Goal: Navigation & Orientation: Understand site structure

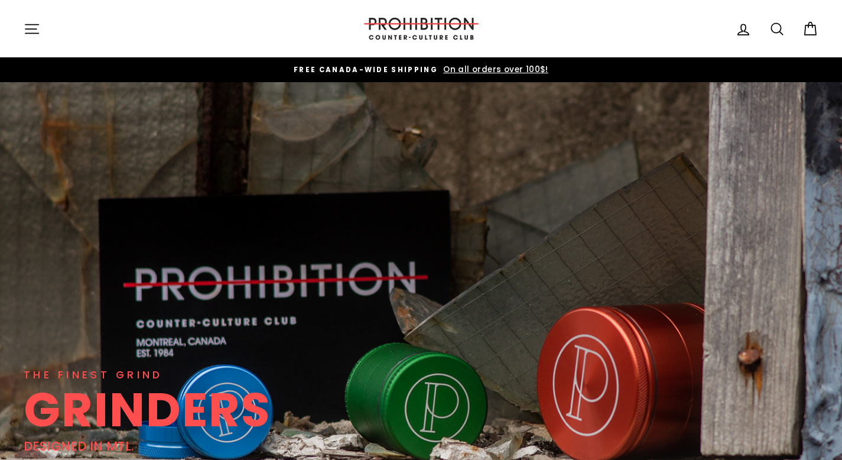
click at [25, 31] on icon "button" at bounding box center [32, 29] width 17 height 17
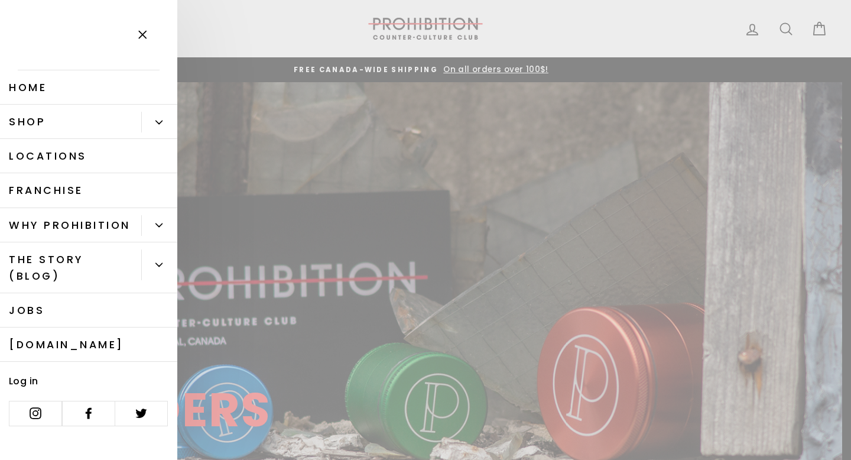
click at [161, 129] on button "Primary" at bounding box center [159, 122] width 36 height 21
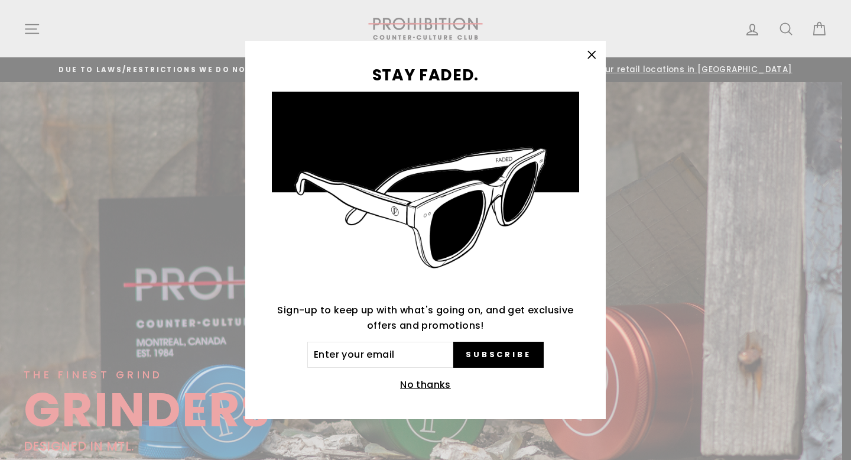
click at [599, 57] on icon "button" at bounding box center [591, 55] width 17 height 17
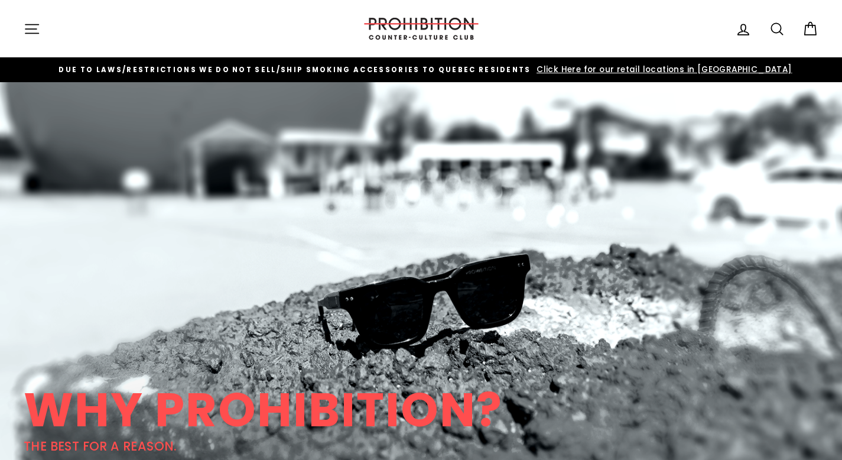
click at [35, 30] on icon "button" at bounding box center [32, 29] width 17 height 17
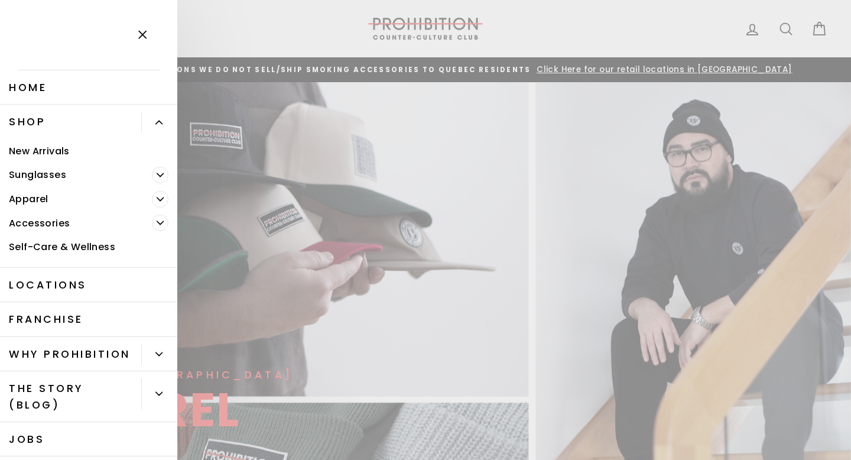
click at [155, 221] on span "Primary" at bounding box center [160, 222] width 17 height 17
